Goal: Task Accomplishment & Management: Manage account settings

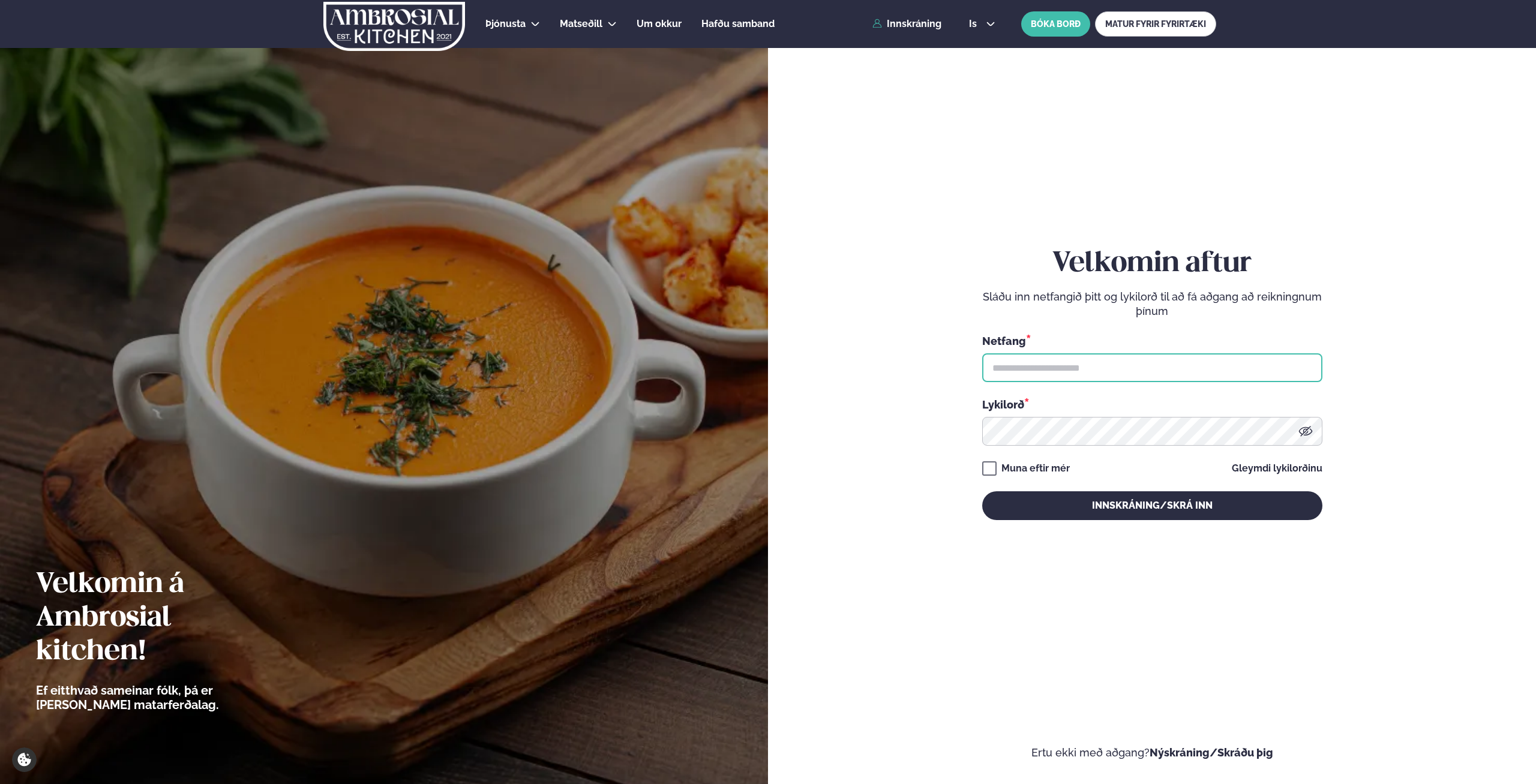
click at [1108, 366] on input "text" at bounding box center [1152, 367] width 341 height 29
type input "**********"
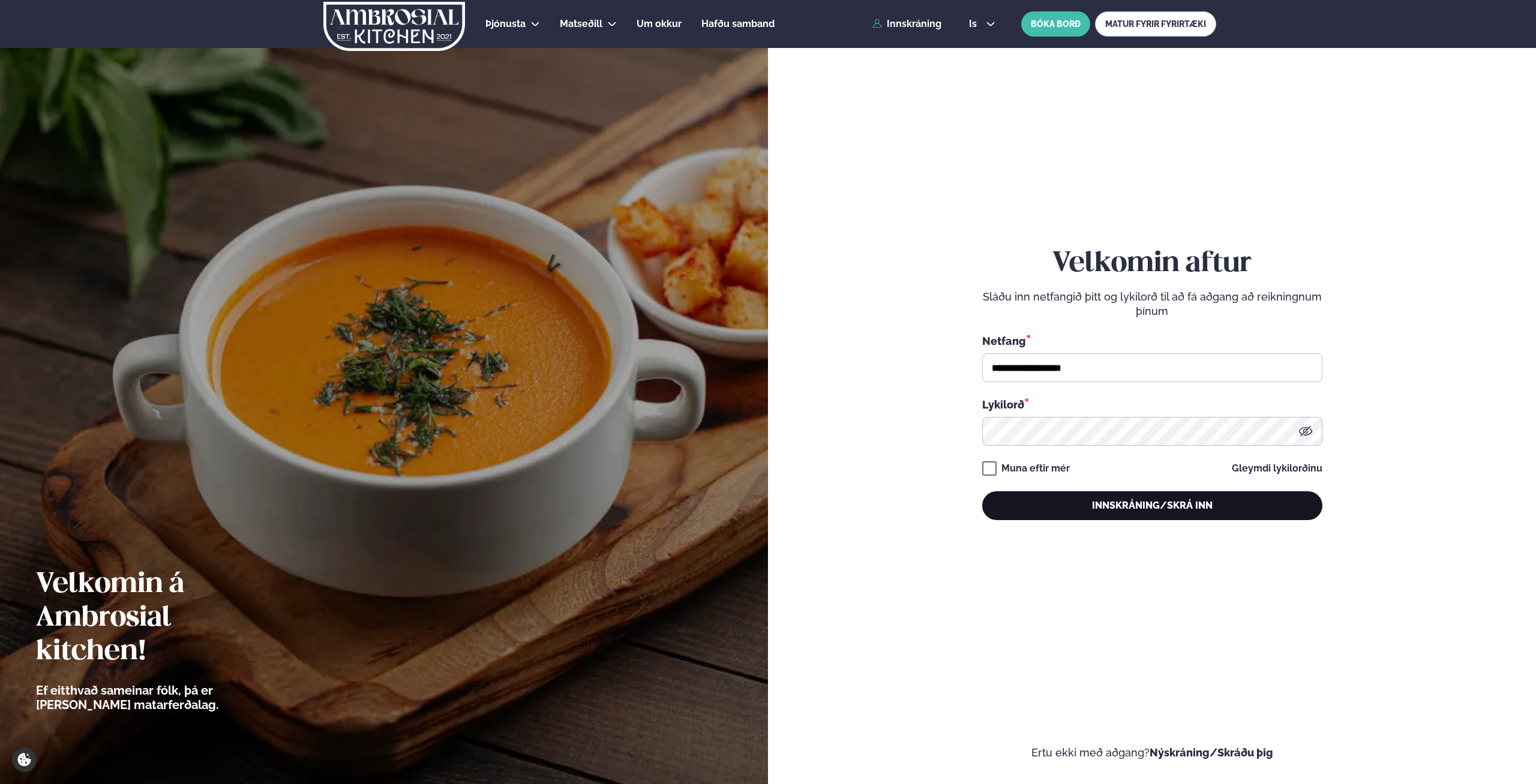
click at [1139, 504] on button "Innskráning/Skrá inn" at bounding box center [1152, 505] width 341 height 29
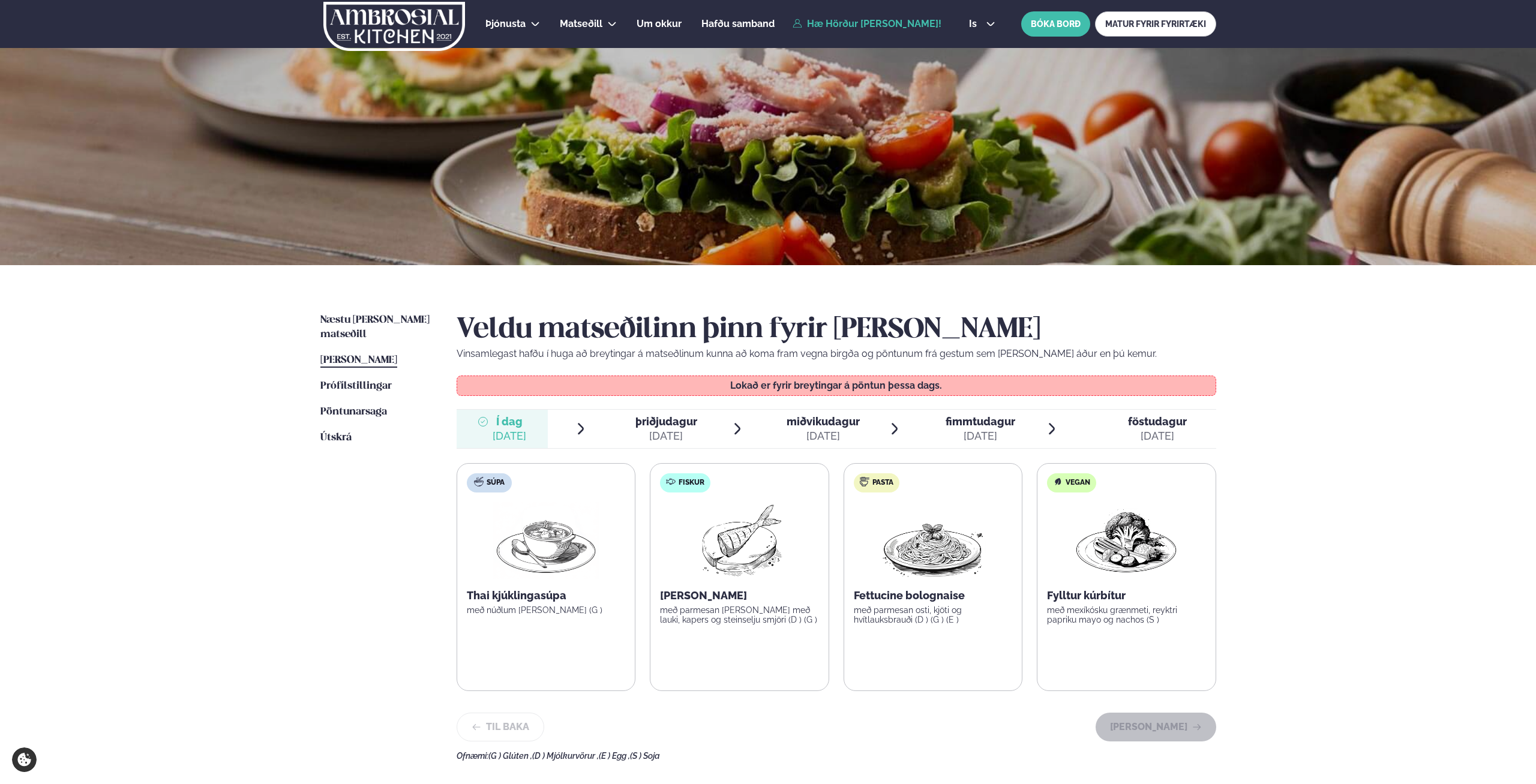
click at [647, 430] on div "[DATE]" at bounding box center [666, 436] width 62 height 14
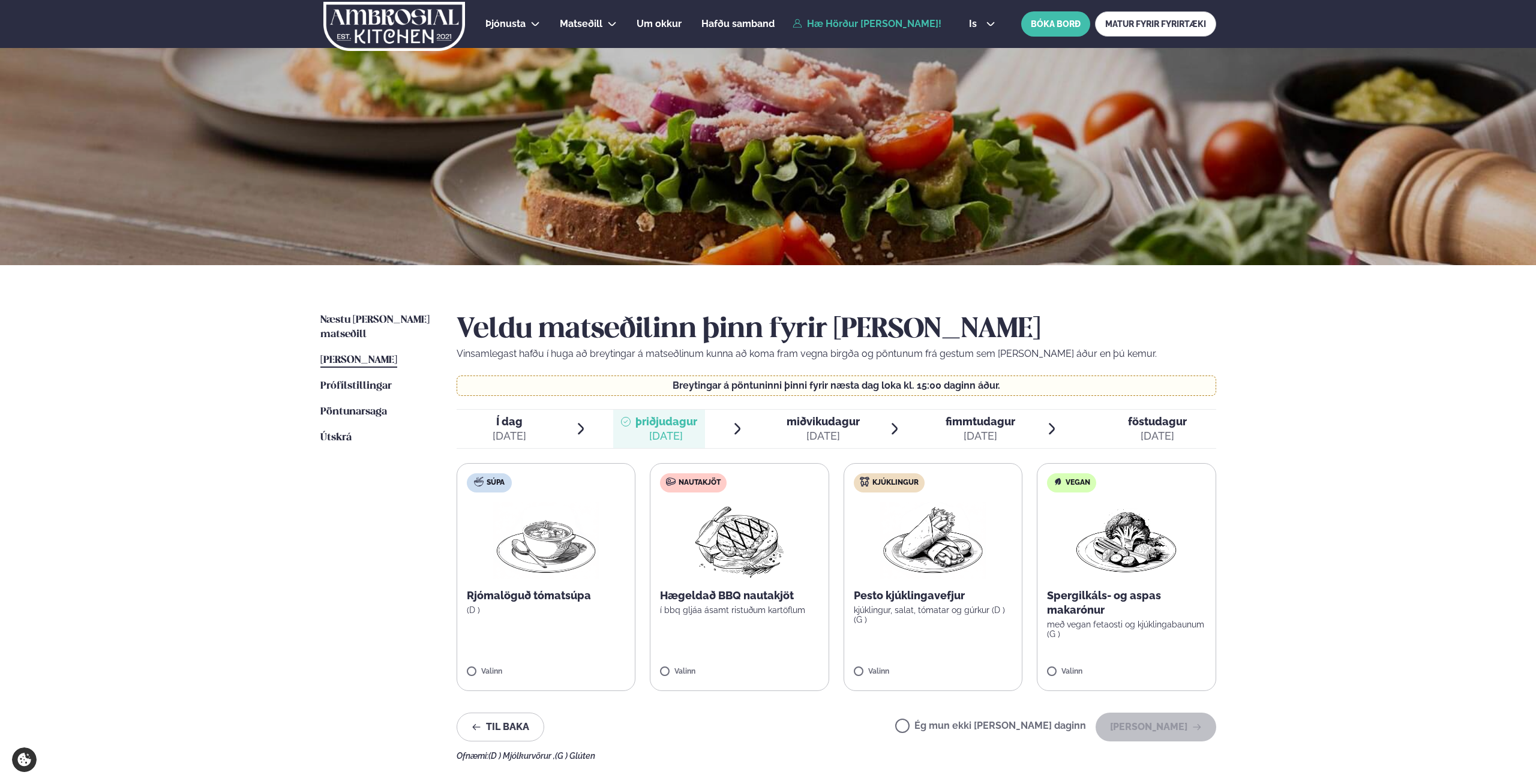
click at [766, 550] on img at bounding box center [739, 540] width 106 height 77
click at [1162, 723] on button "[PERSON_NAME]" at bounding box center [1155, 727] width 121 height 29
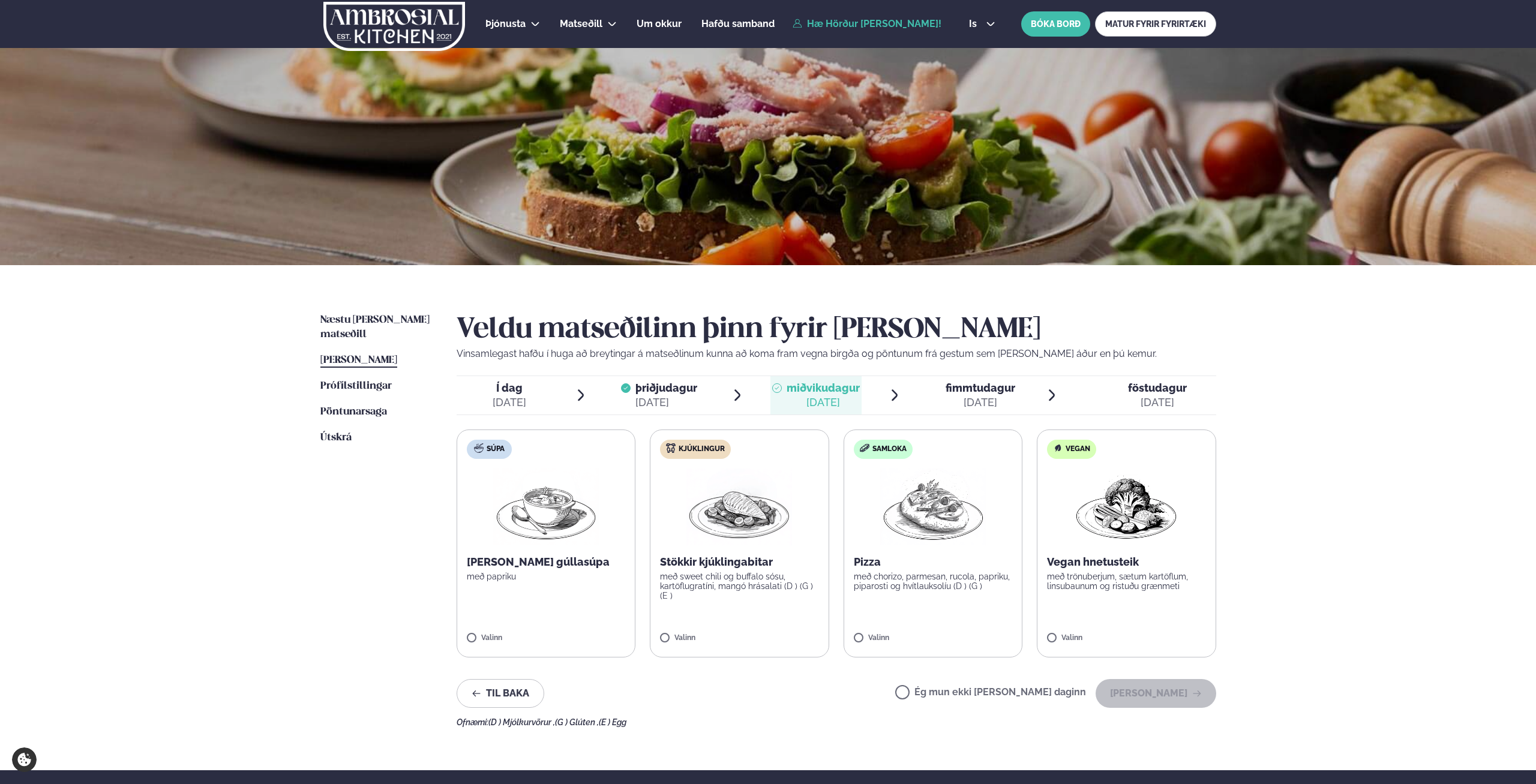
click at [1001, 688] on label "Ég mun ekki [PERSON_NAME] daginn" at bounding box center [990, 694] width 191 height 13
click at [1143, 688] on button "[PERSON_NAME]" at bounding box center [1155, 694] width 121 height 29
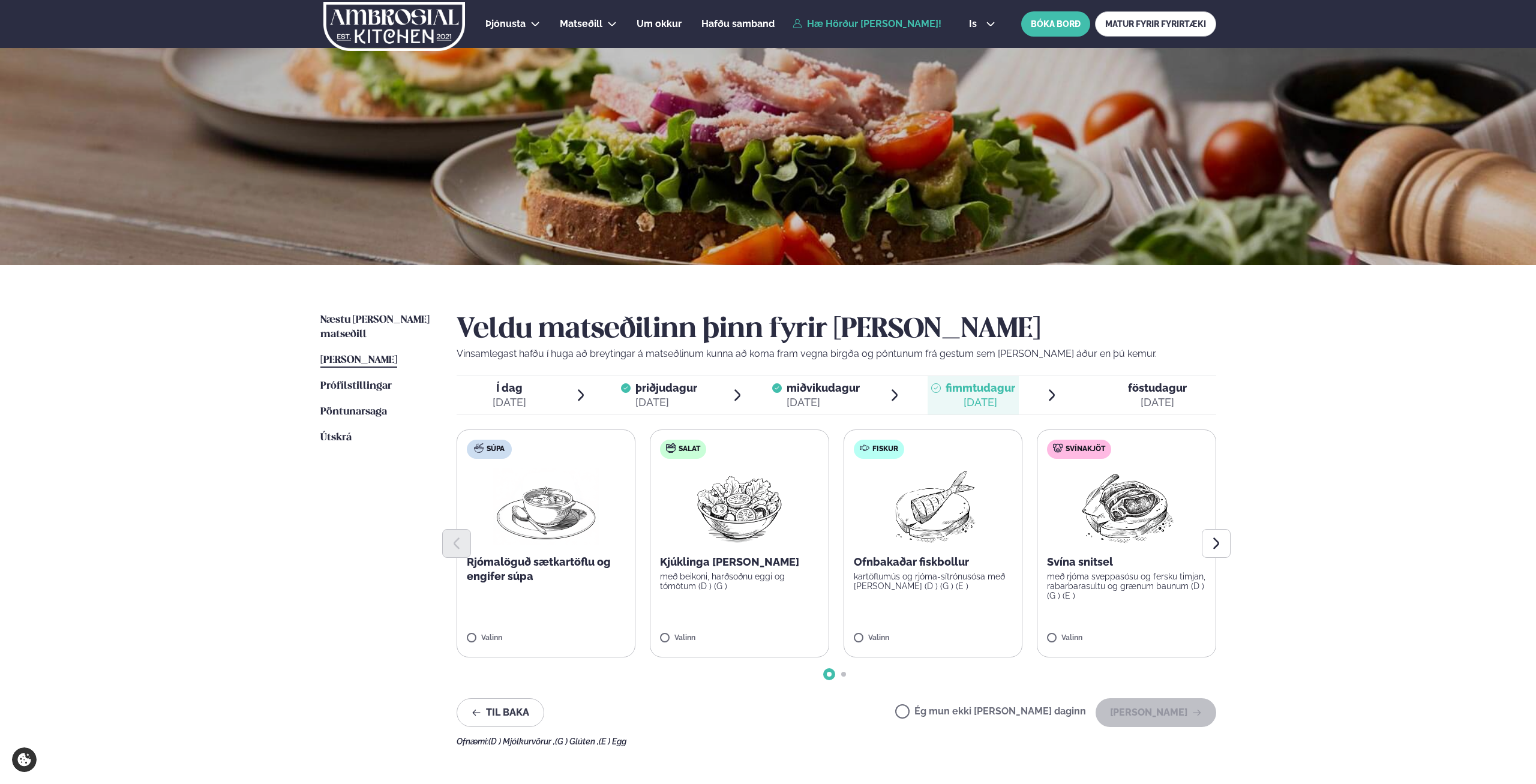
click at [1046, 709] on label "Ég mun ekki [PERSON_NAME] daginn" at bounding box center [990, 713] width 191 height 13
click at [1157, 711] on button "[PERSON_NAME]" at bounding box center [1155, 712] width 121 height 29
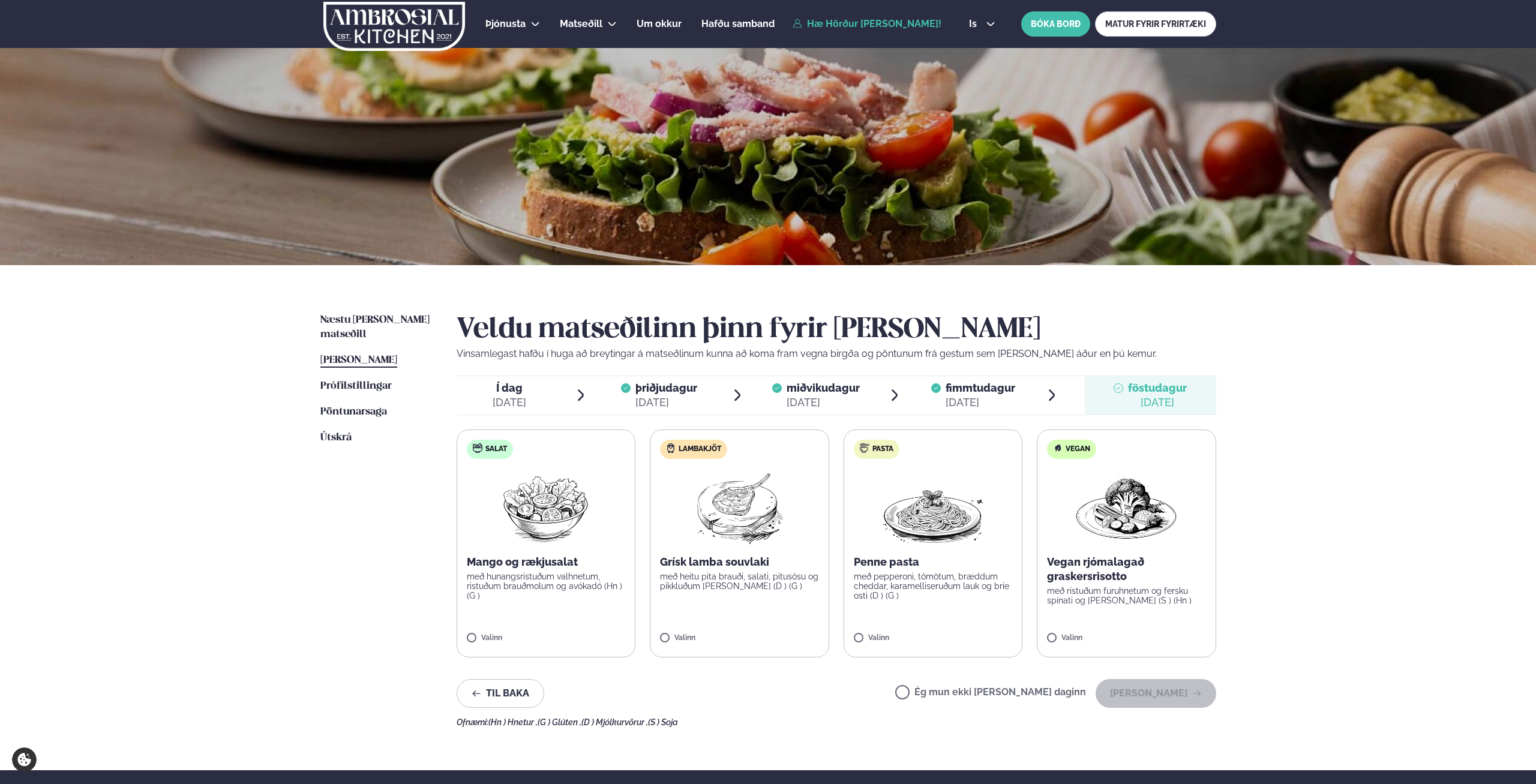
click at [759, 489] on img at bounding box center [739, 507] width 106 height 77
click at [1155, 700] on button "[PERSON_NAME]" at bounding box center [1155, 694] width 121 height 29
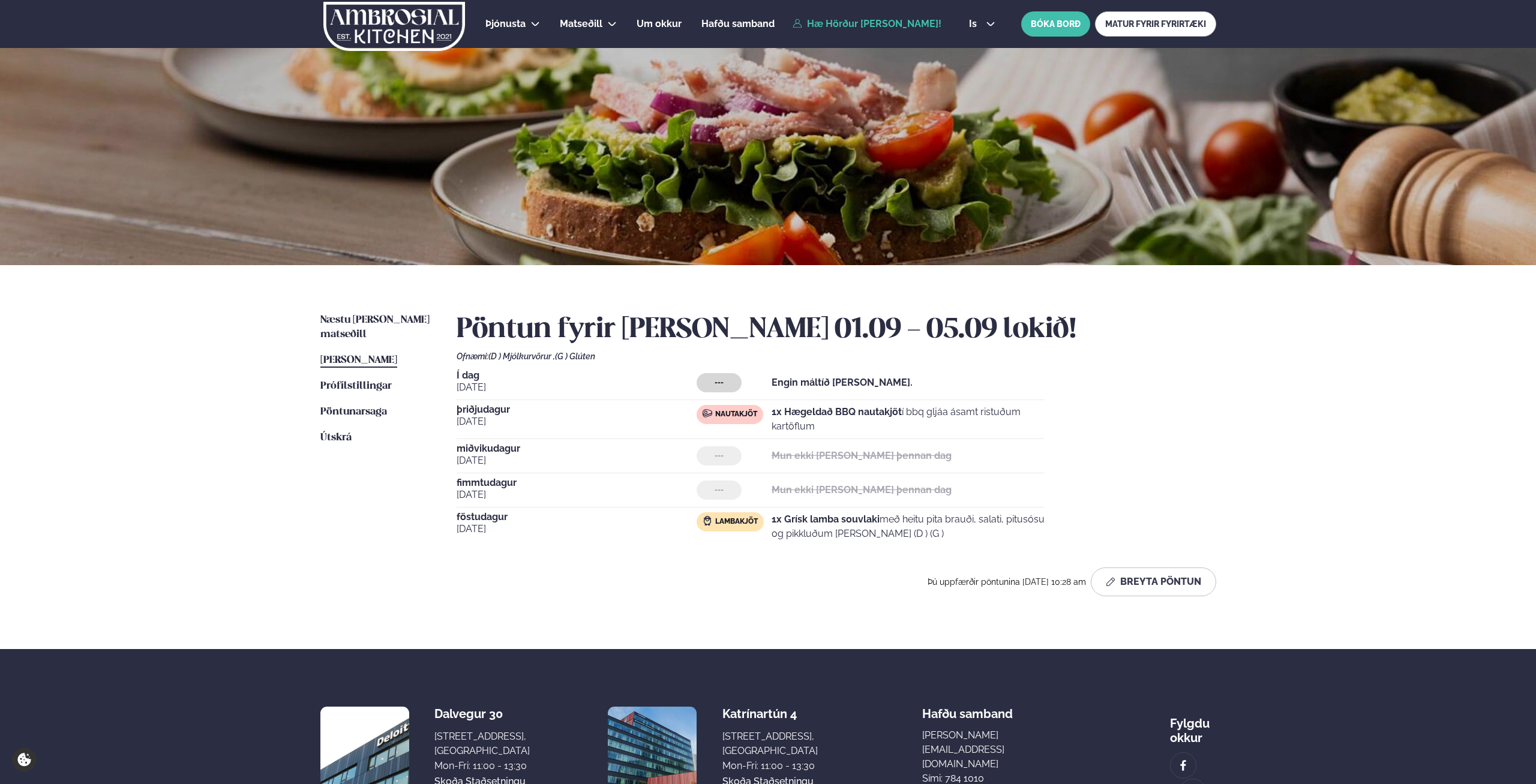
click at [168, 431] on div "Þjónusta Hádegismatur fyrir fyrirtæki Fyrirtækja veitingar Einkapartý Matseðill…" at bounding box center [768, 448] width 1536 height 897
